Goal: Information Seeking & Learning: Learn about a topic

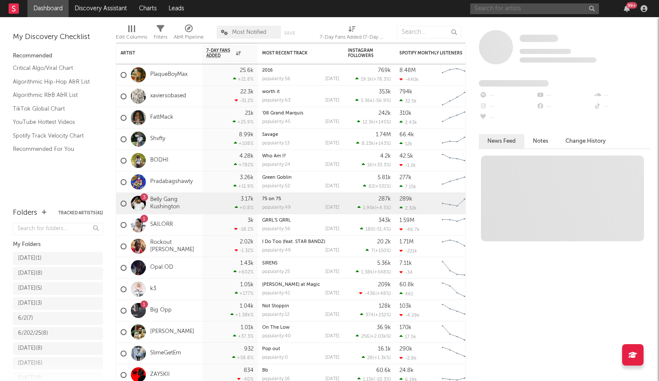
click at [554, 12] on input "text" at bounding box center [534, 8] width 129 height 11
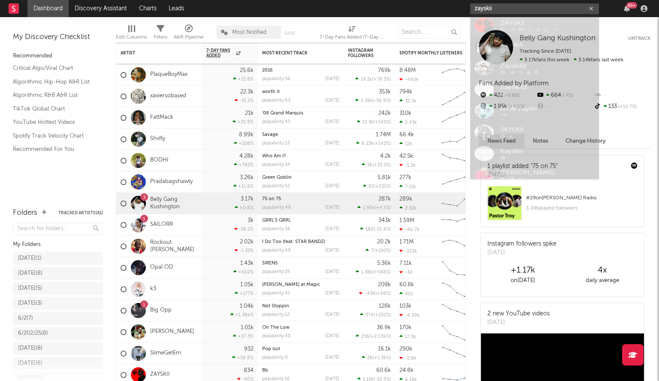
type input "zayskii"
click at [515, 29] on div "ZAYSKII" at bounding box center [547, 26] width 94 height 10
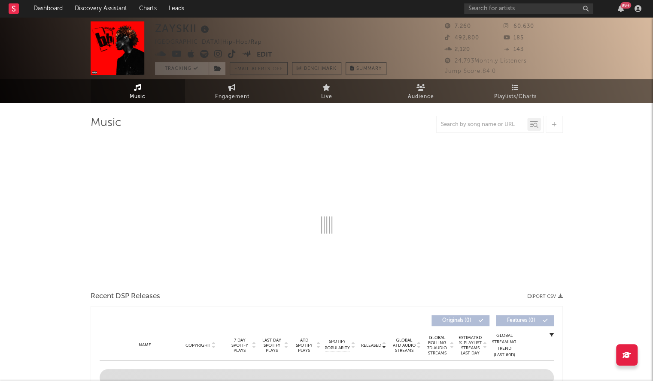
select select "6m"
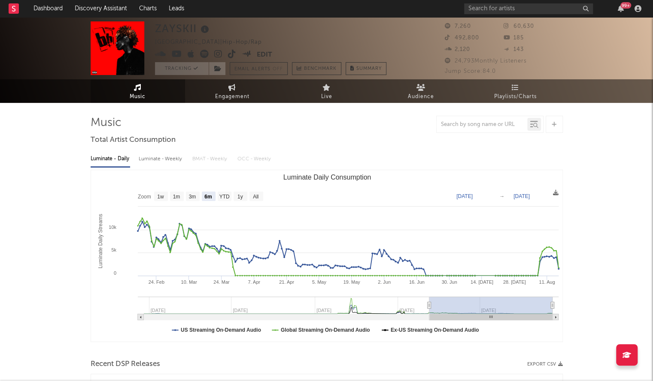
click at [204, 35] on icon at bounding box center [205, 30] width 12 height 12
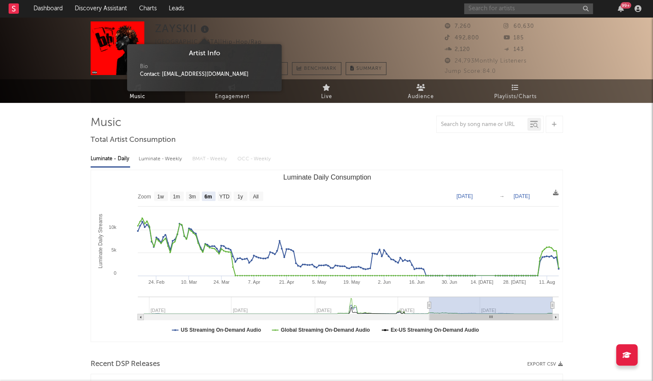
click at [503, 10] on input "text" at bounding box center [528, 8] width 129 height 11
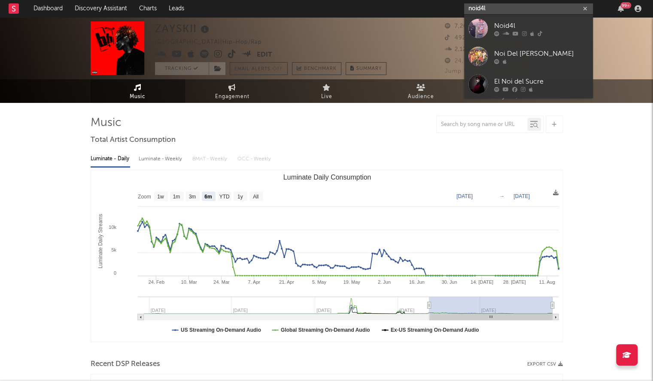
type input "noid4l"
click at [487, 21] on div at bounding box center [477, 28] width 19 height 19
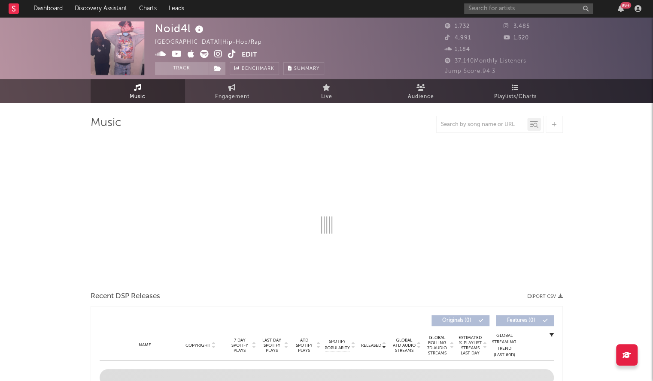
select select "6m"
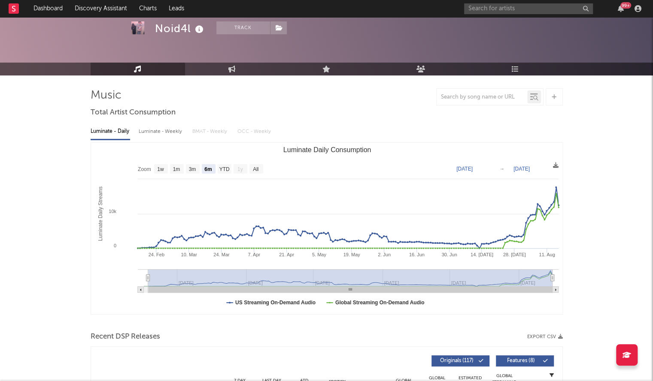
scroll to position [31, 0]
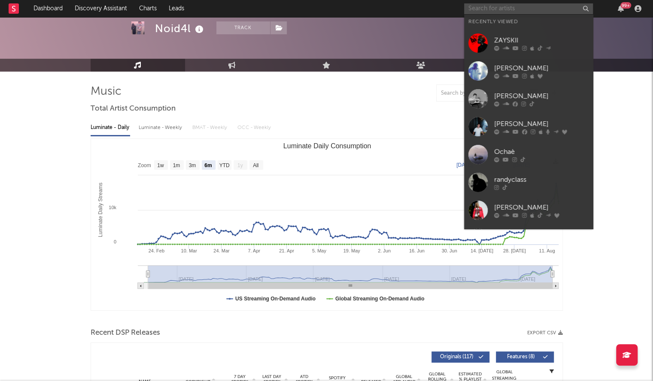
click at [475, 12] on input "text" at bounding box center [528, 8] width 129 height 11
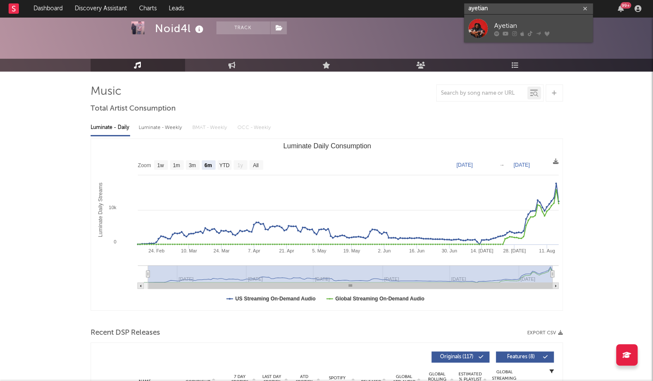
type input "ayetian"
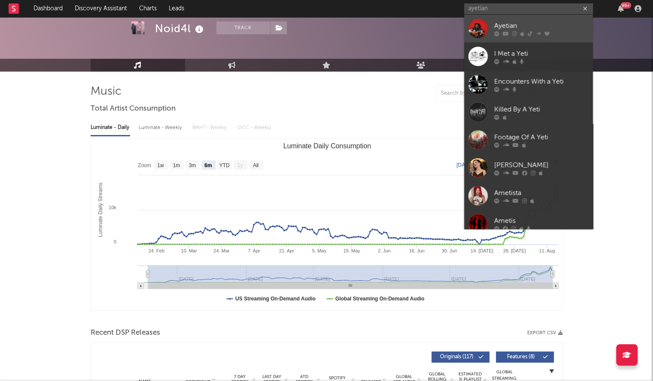
click at [469, 30] on div at bounding box center [477, 28] width 19 height 19
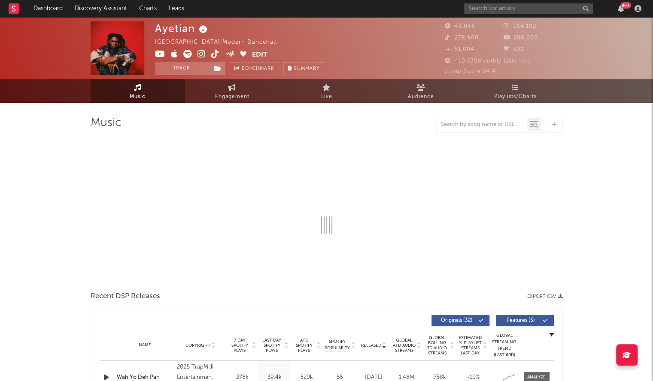
select select "6m"
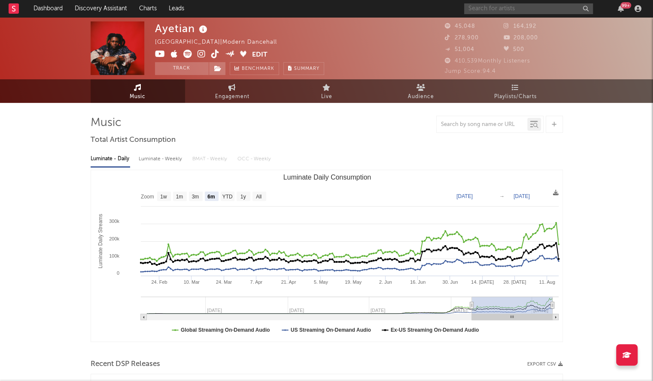
click at [477, 5] on input "text" at bounding box center [528, 8] width 129 height 11
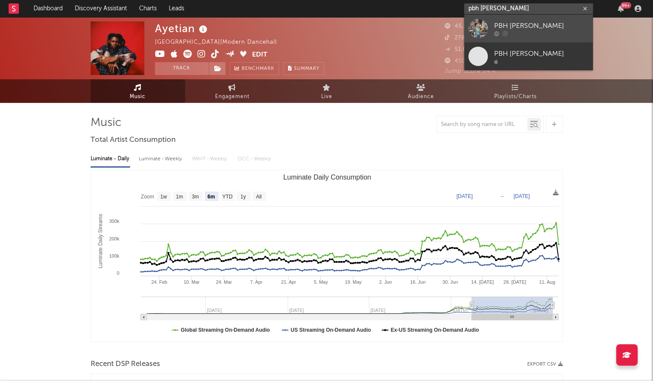
type input "pbh chris"
click at [484, 19] on div at bounding box center [477, 28] width 19 height 19
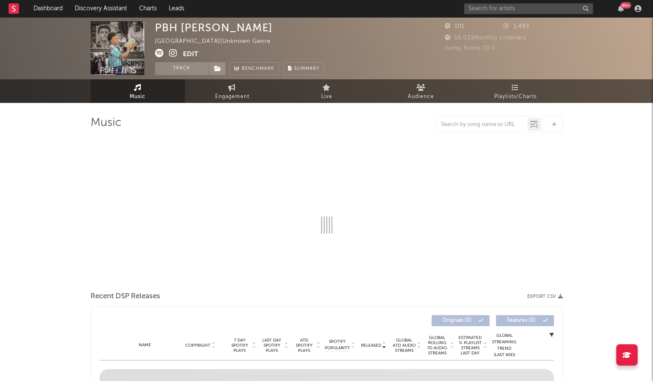
select select "1w"
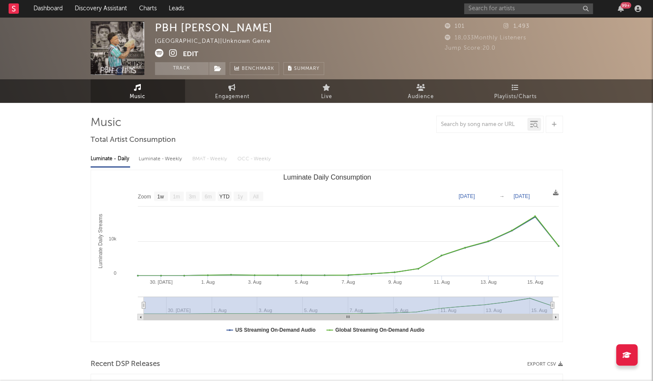
click at [200, 31] on div "PBH [PERSON_NAME]" at bounding box center [214, 27] width 118 height 12
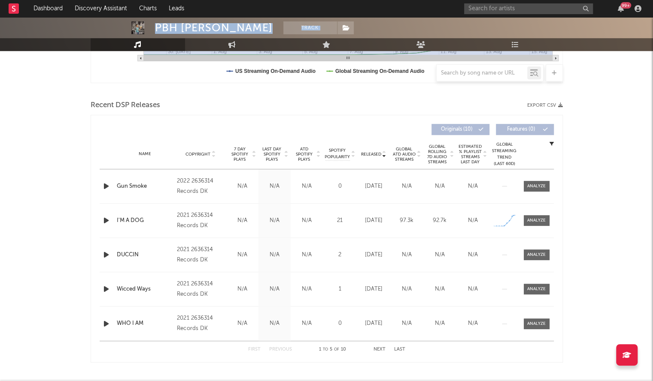
scroll to position [257, 0]
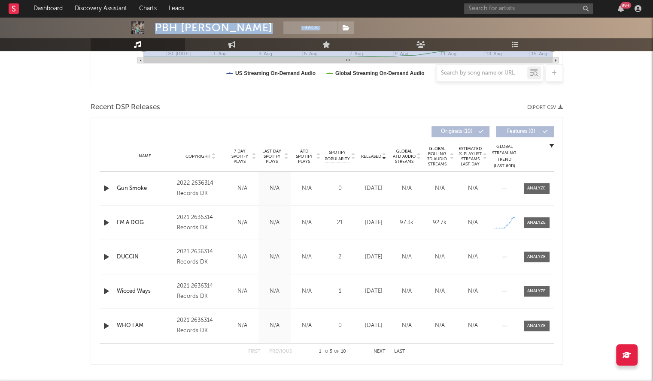
click at [372, 155] on span "Released" at bounding box center [371, 156] width 20 height 5
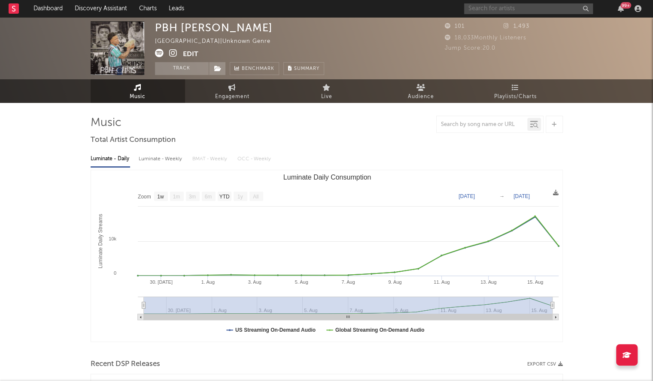
click at [478, 10] on input "text" at bounding box center [528, 8] width 129 height 11
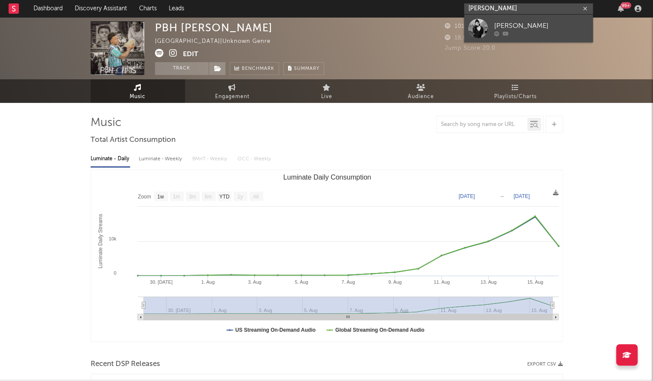
type input "shuno wick"
click at [474, 24] on div at bounding box center [477, 28] width 19 height 19
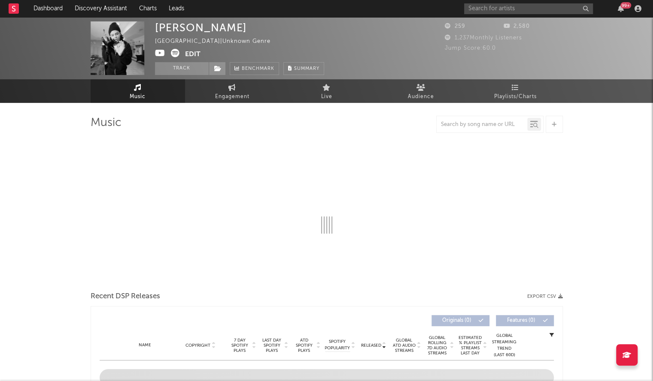
select select "1w"
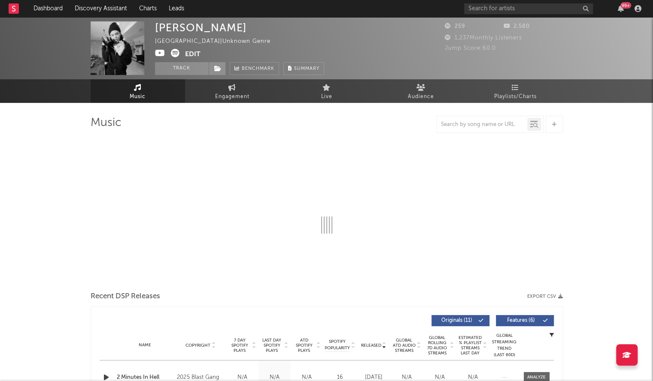
select select "1w"
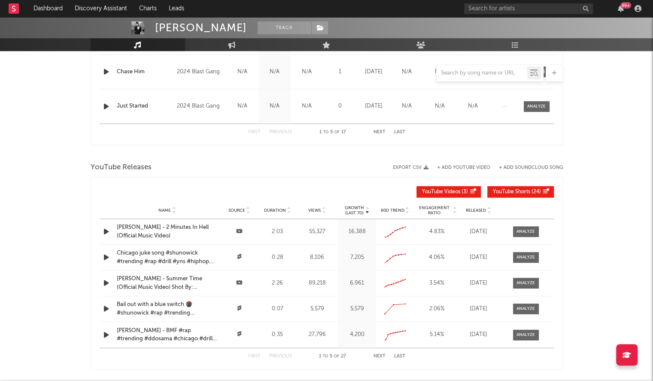
scroll to position [477, 0]
click at [484, 8] on input "text" at bounding box center [528, 8] width 129 height 11
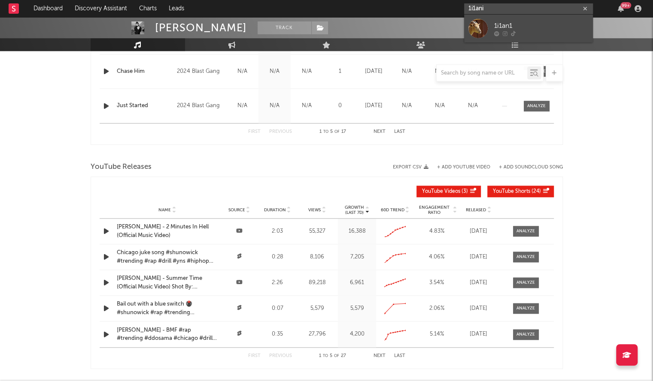
type input "1i1ani"
click at [480, 24] on div at bounding box center [477, 28] width 19 height 19
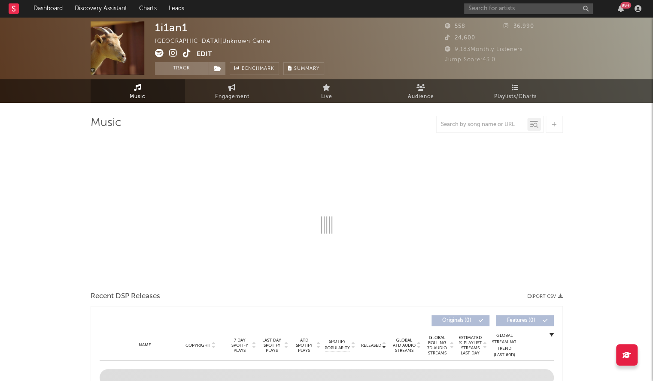
select select "1w"
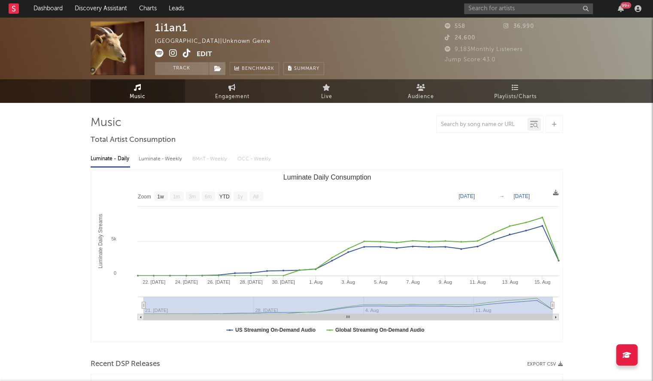
click at [167, 27] on div "1i1an1" at bounding box center [171, 27] width 33 height 12
copy div "1i1an1"
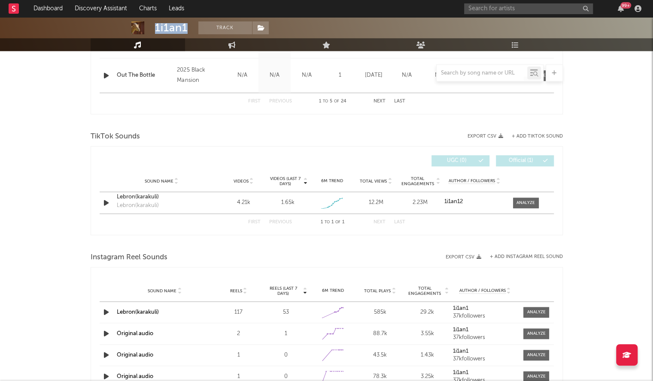
scroll to position [513, 0]
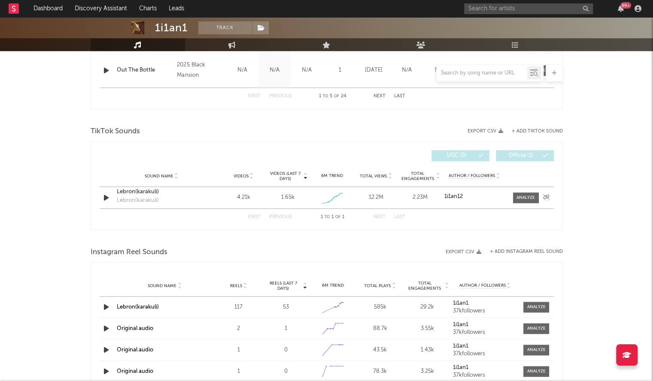
click at [522, 203] on div "Sound Name [PERSON_NAME](karakuli) [PERSON_NAME](karakuli) Videos 4.21k Videos …" at bounding box center [327, 197] width 454 height 21
click at [522, 199] on div at bounding box center [525, 198] width 18 height 6
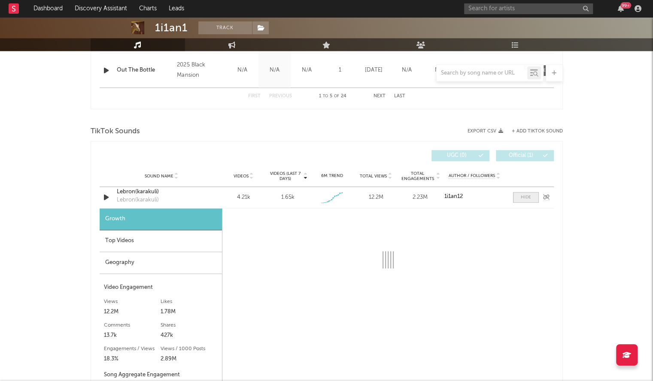
select select "1w"
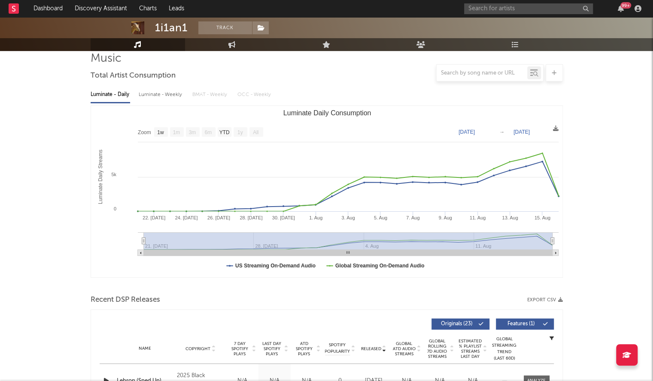
scroll to position [58, 0]
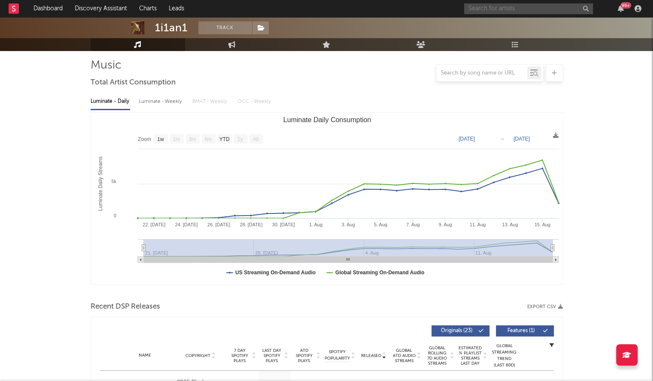
click at [481, 6] on input "text" at bounding box center [528, 8] width 129 height 11
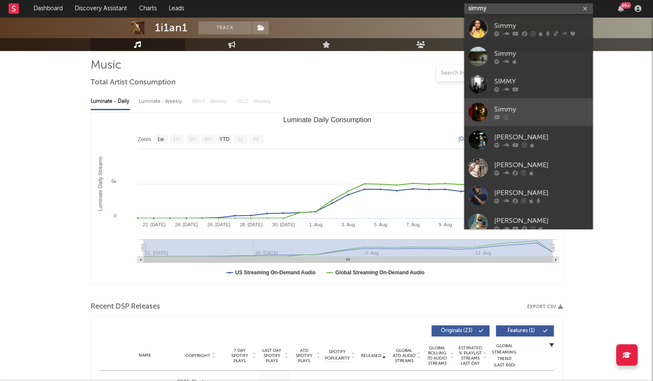
type input "simmy"
click at [481, 117] on div at bounding box center [477, 112] width 19 height 19
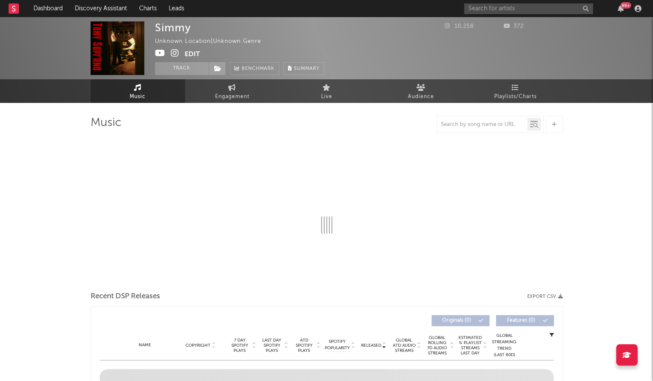
select select "1w"
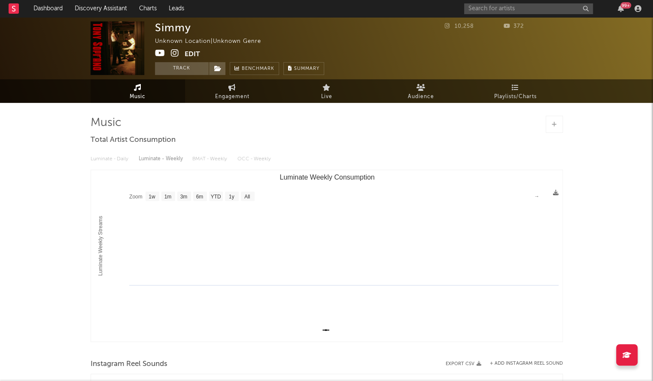
click at [163, 56] on icon at bounding box center [160, 53] width 10 height 9
click at [503, 14] on div "99 +" at bounding box center [554, 8] width 180 height 17
click at [488, 11] on input "text" at bounding box center [528, 8] width 129 height 11
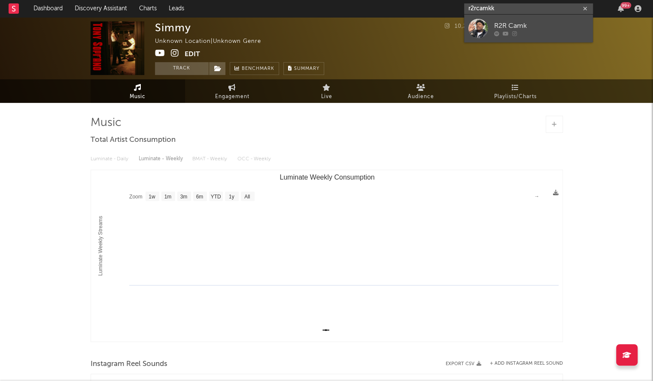
type input "r2rcamkk"
click at [523, 33] on div at bounding box center [541, 33] width 94 height 5
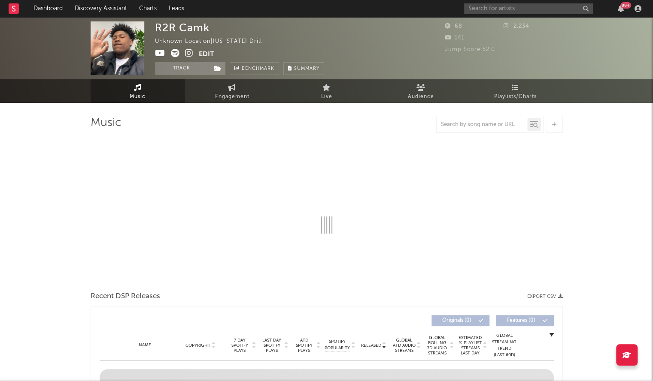
select select "1w"
